Goal: Task Accomplishment & Management: Use online tool/utility

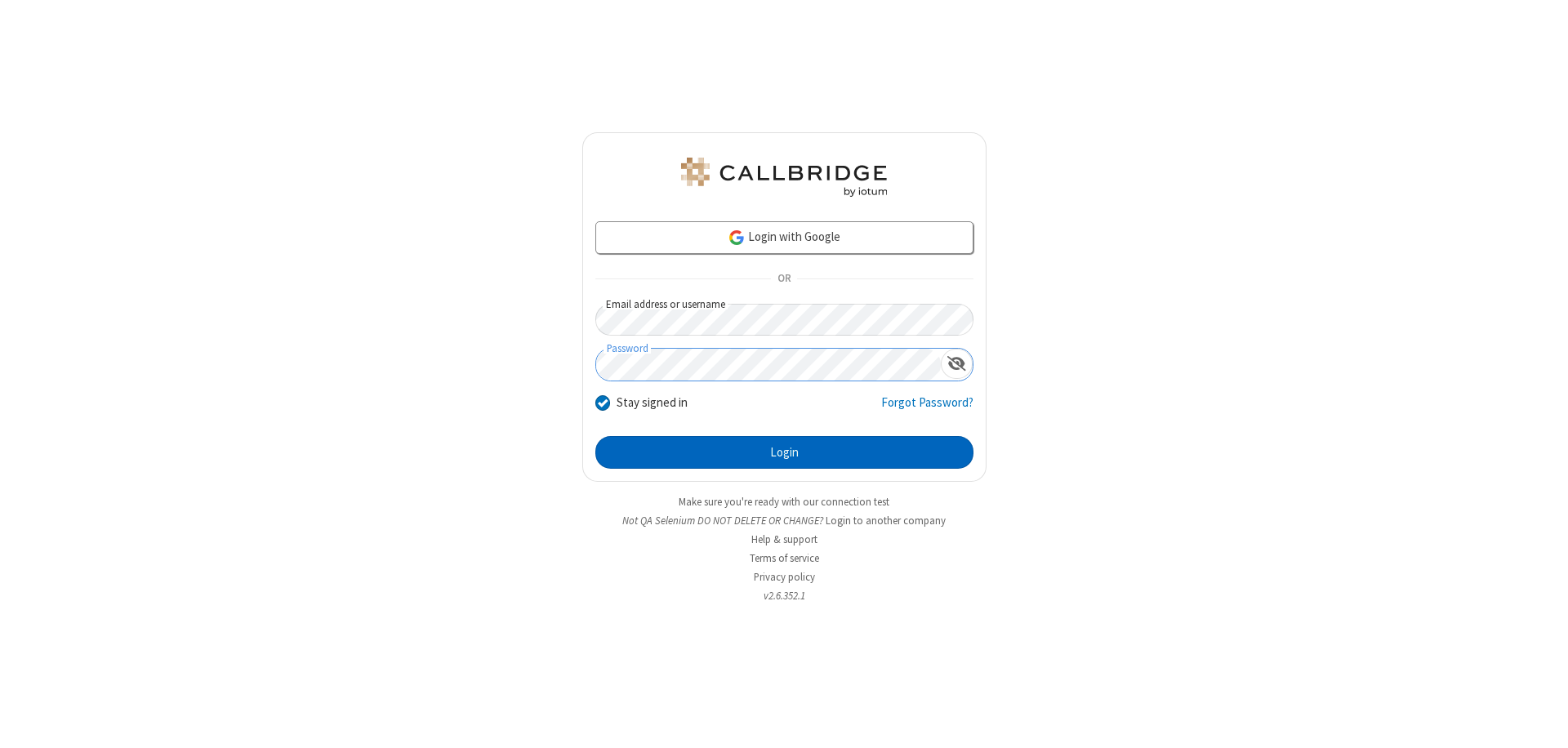
click at [784, 452] on button "Login" at bounding box center [784, 453] width 378 height 33
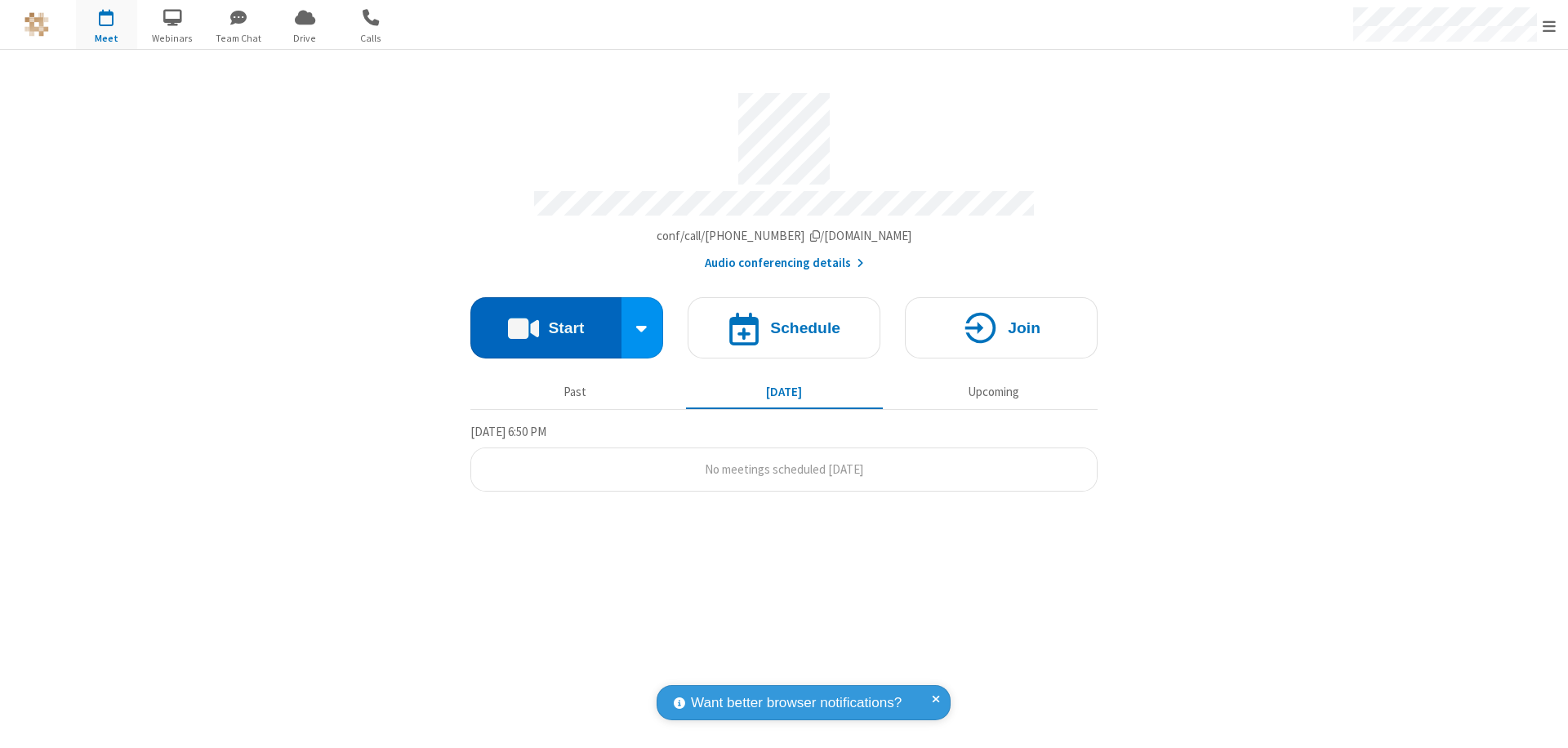
click at [546, 320] on button "Start" at bounding box center [546, 327] width 151 height 61
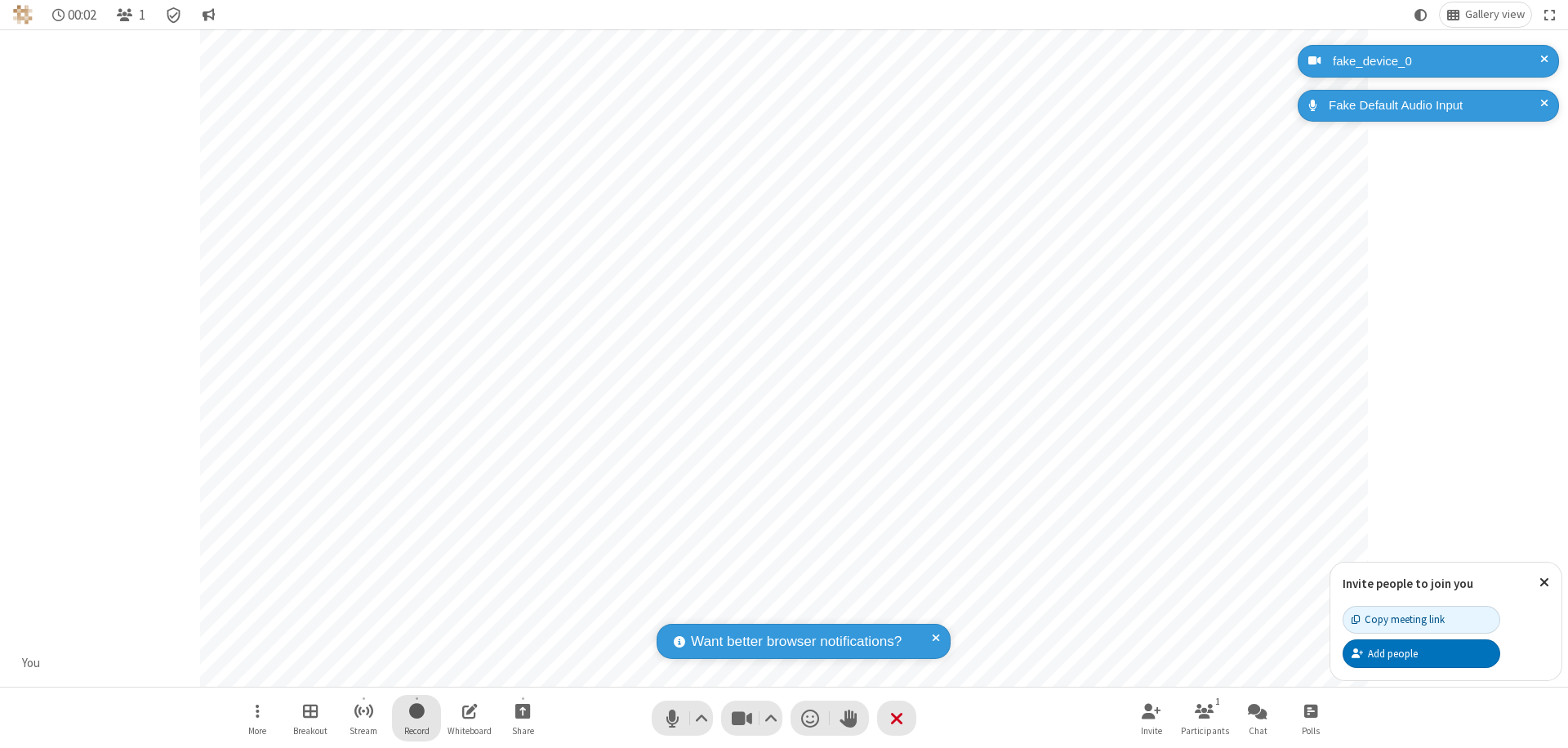
click at [416, 718] on span "Start recording" at bounding box center [416, 710] width 16 height 20
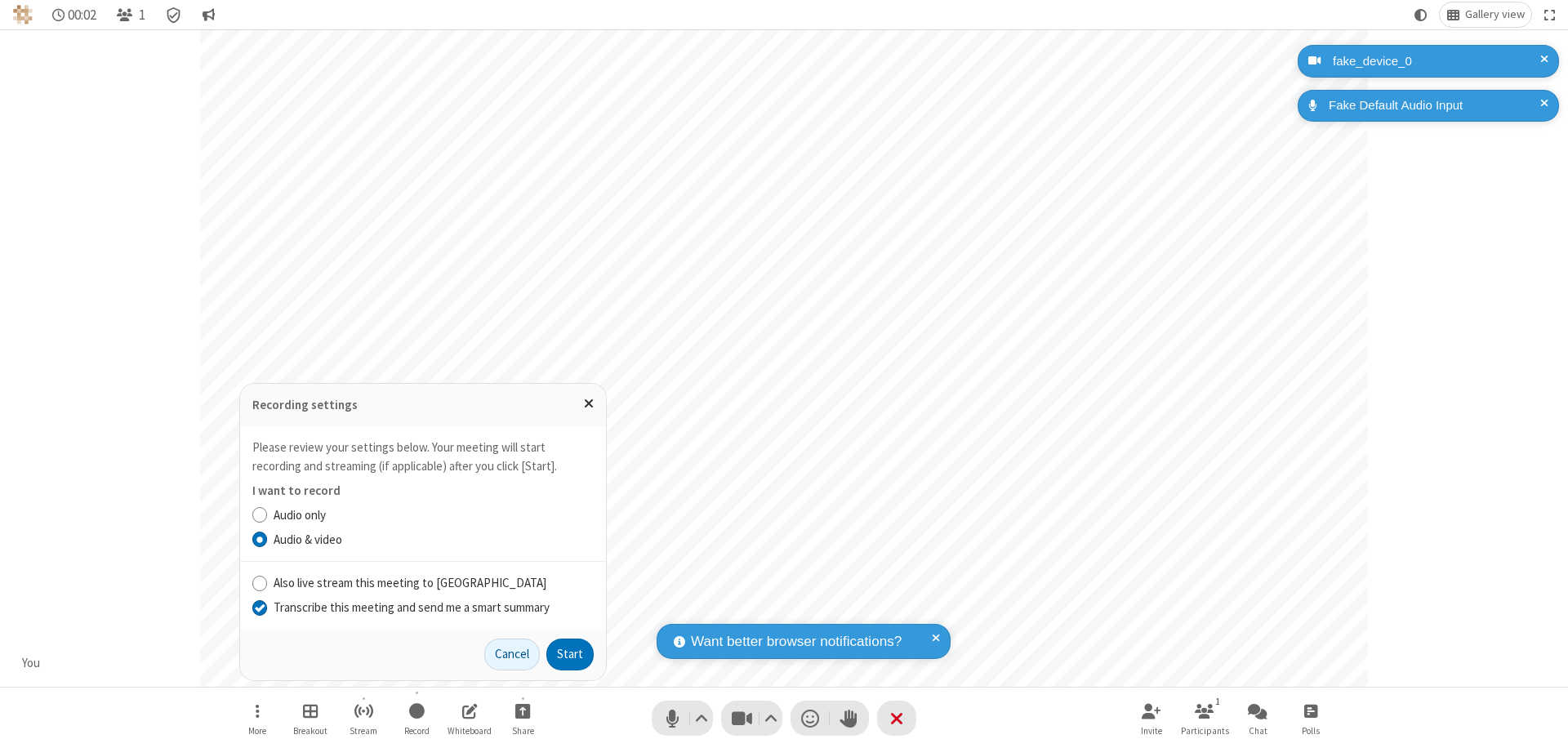
click at [259, 607] on input "Transcribe this meeting and send me a smart summary" at bounding box center [259, 607] width 16 height 17
click at [570, 654] on button "Start" at bounding box center [570, 654] width 48 height 33
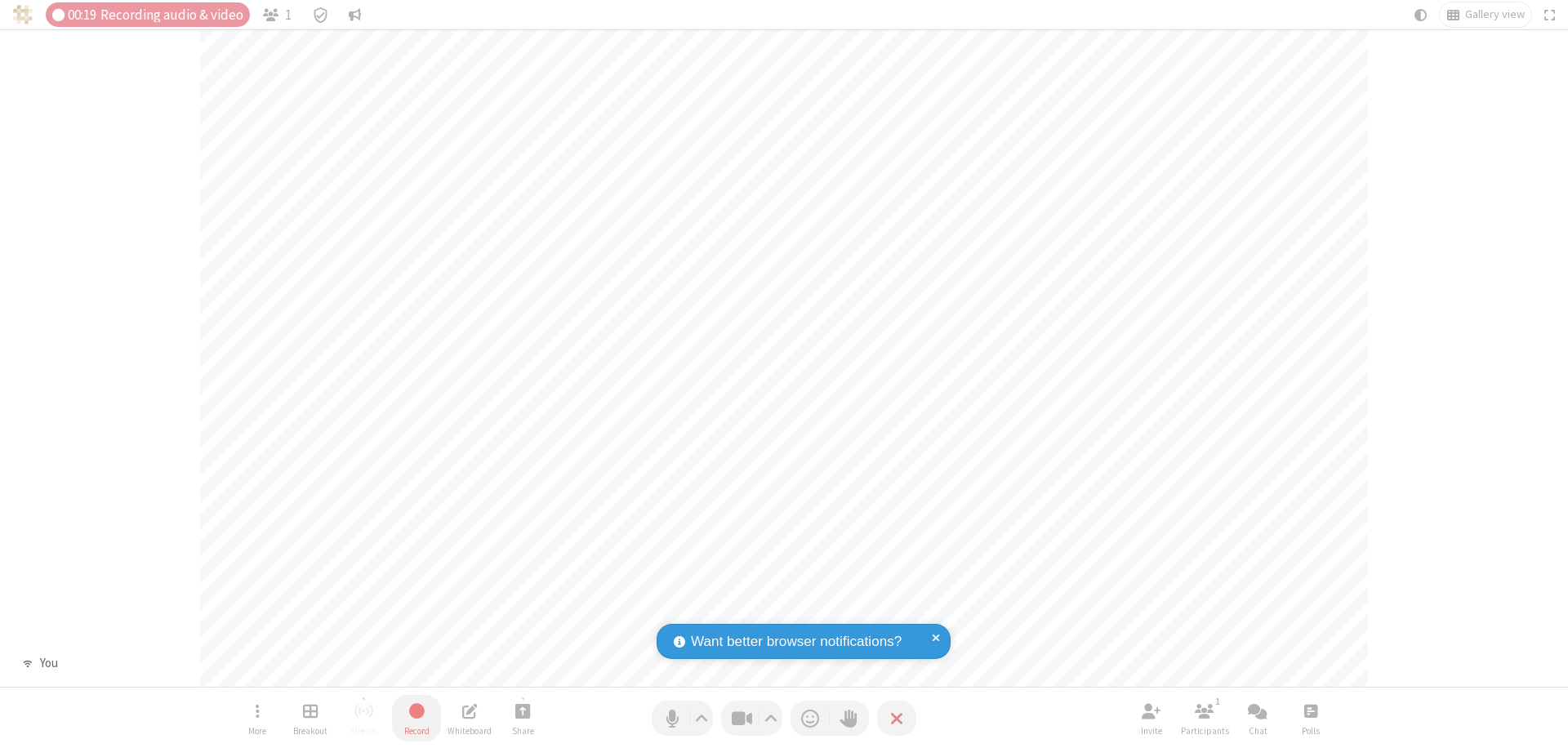
click at [416, 718] on span "Stop recording" at bounding box center [416, 710] width 18 height 20
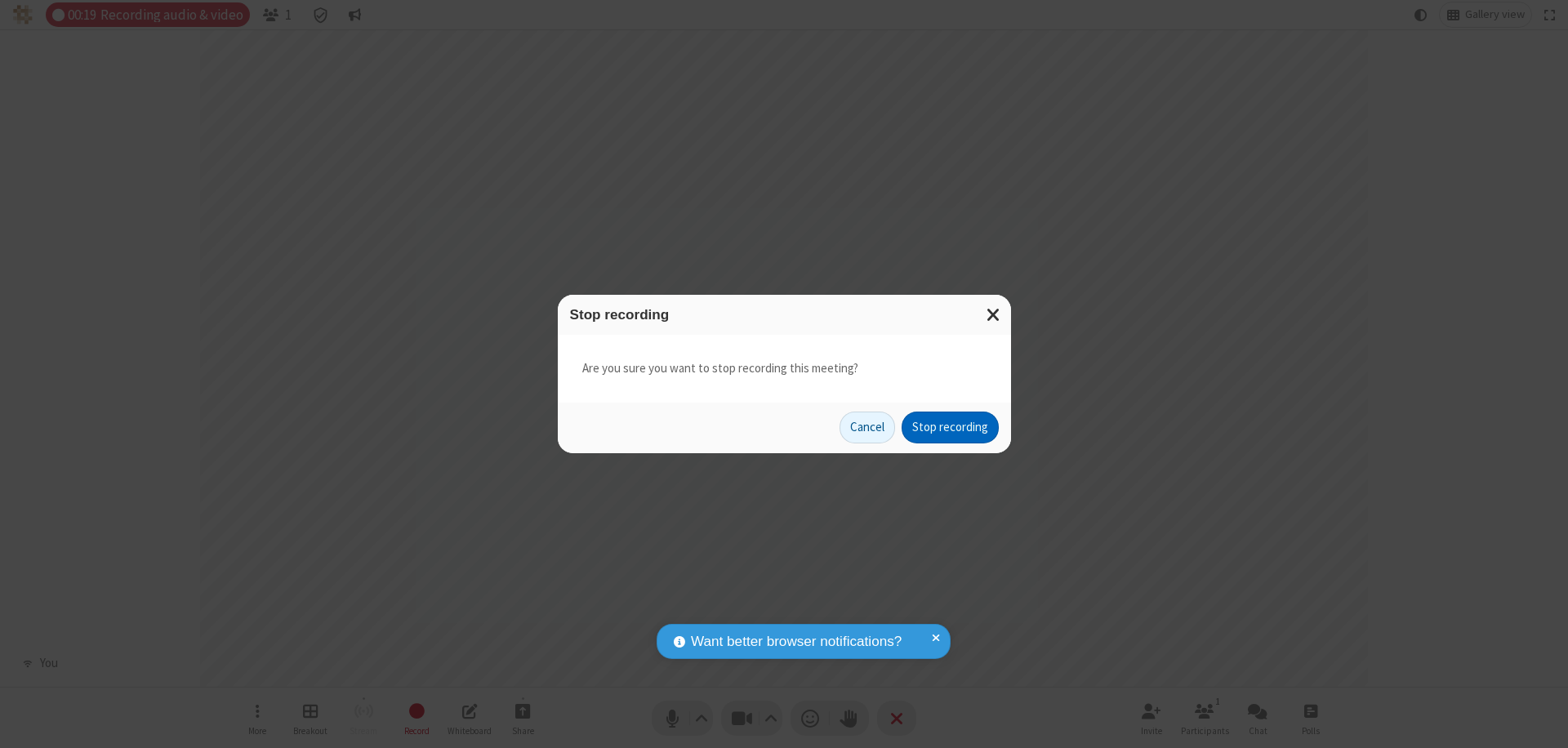
click at [950, 427] on button "Stop recording" at bounding box center [950, 428] width 97 height 33
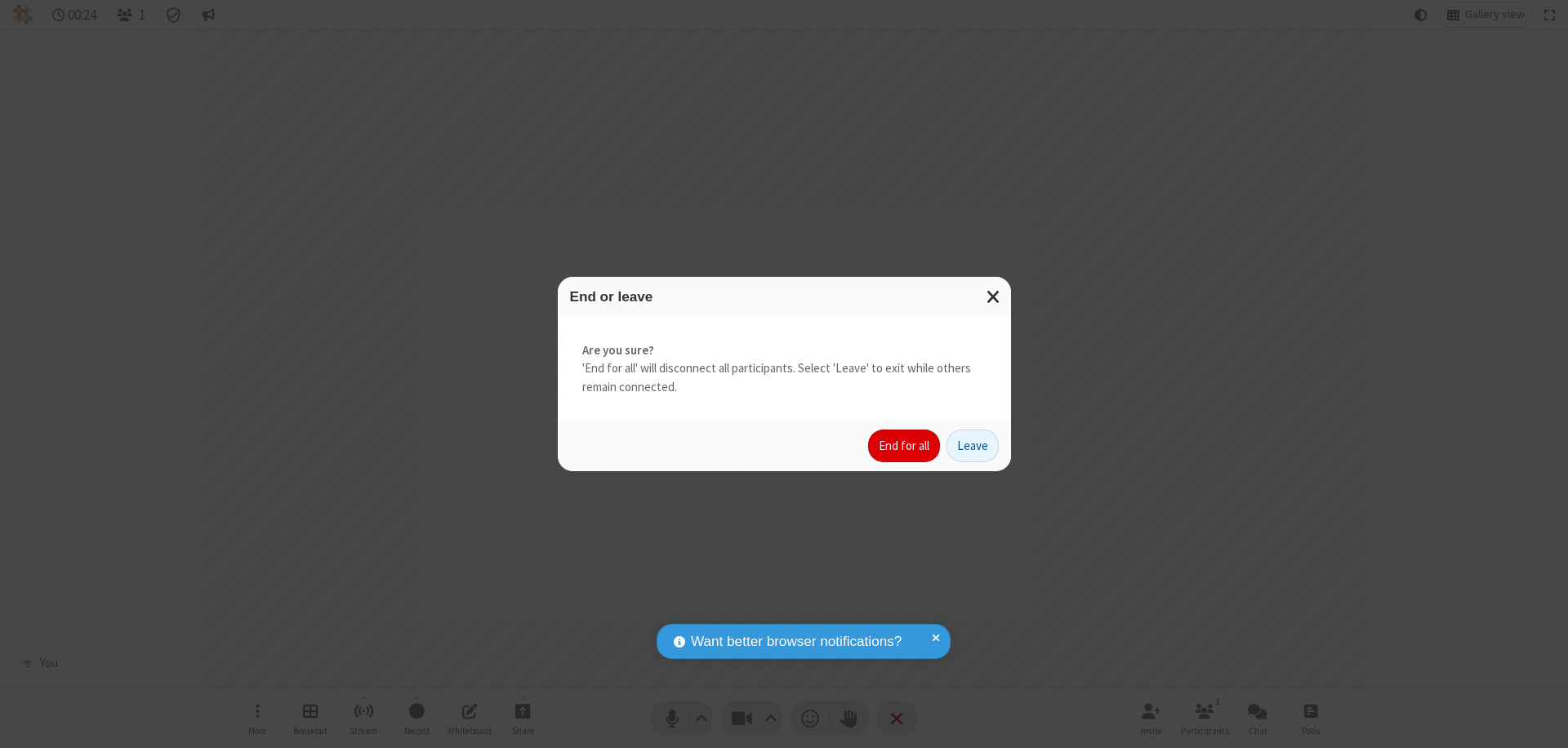
click at [905, 446] on button "End for all" at bounding box center [904, 446] width 72 height 33
